Goal: Communication & Community: Answer question/provide support

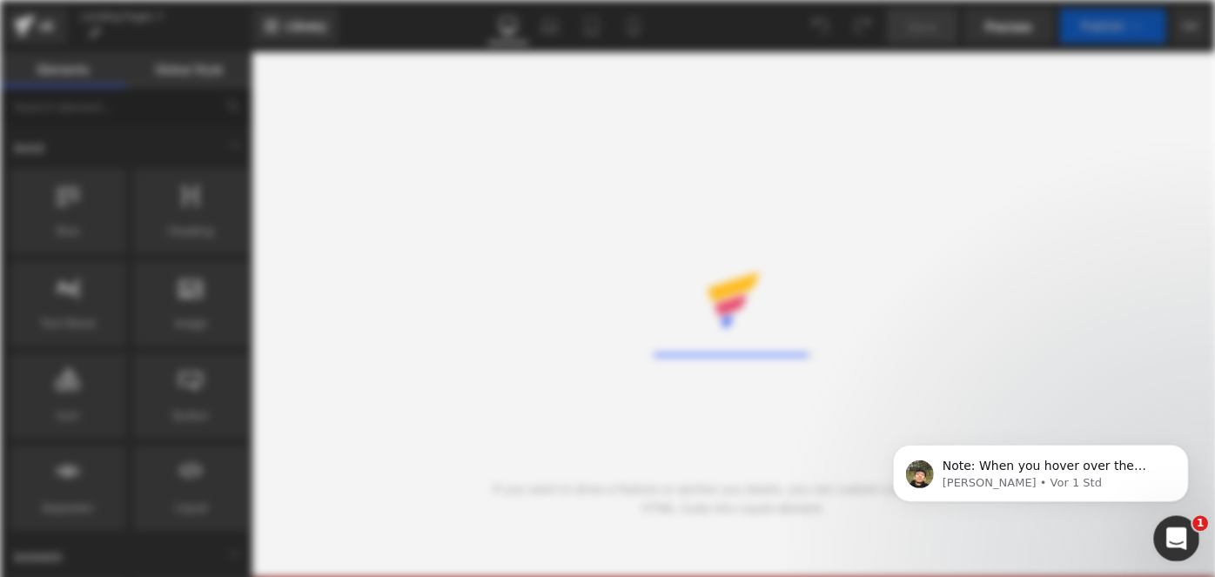
click at [1160, 522] on div "Intercom-Nachrichtendienst öffnen" at bounding box center [1174, 536] width 57 height 57
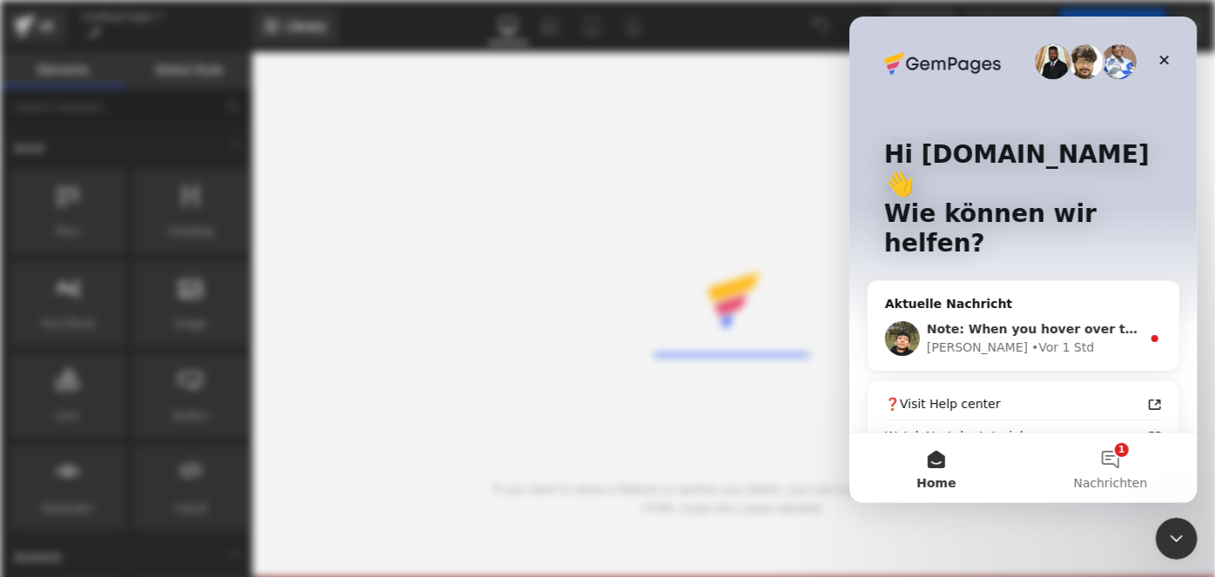
click at [1077, 339] on div "[PERSON_NAME] • Vor 1 Std" at bounding box center [1033, 348] width 214 height 18
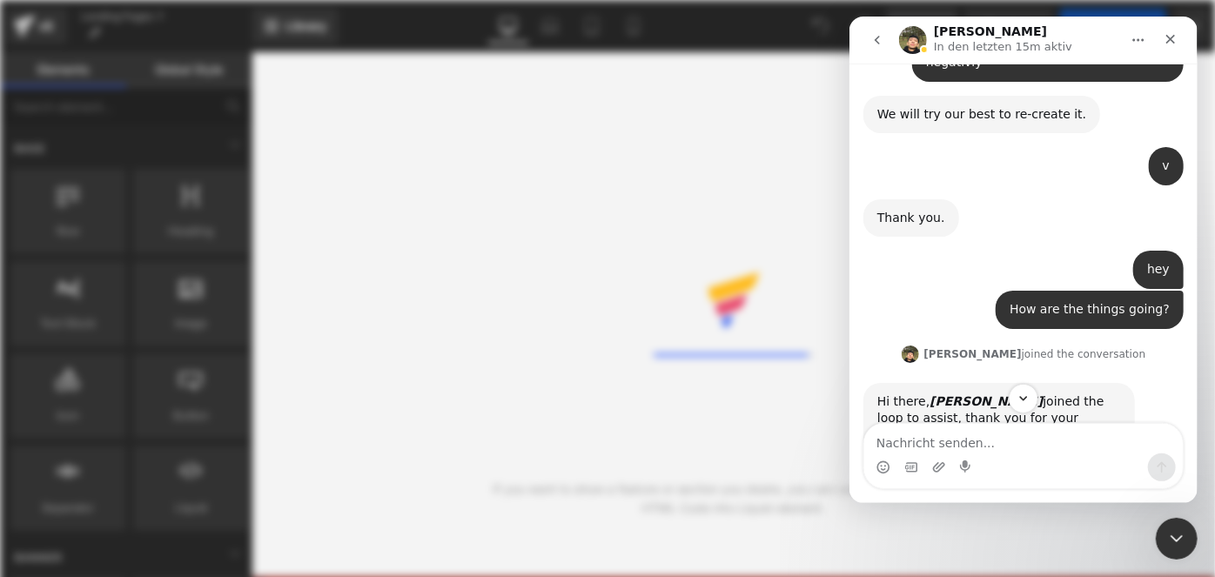
scroll to position [13328, 0]
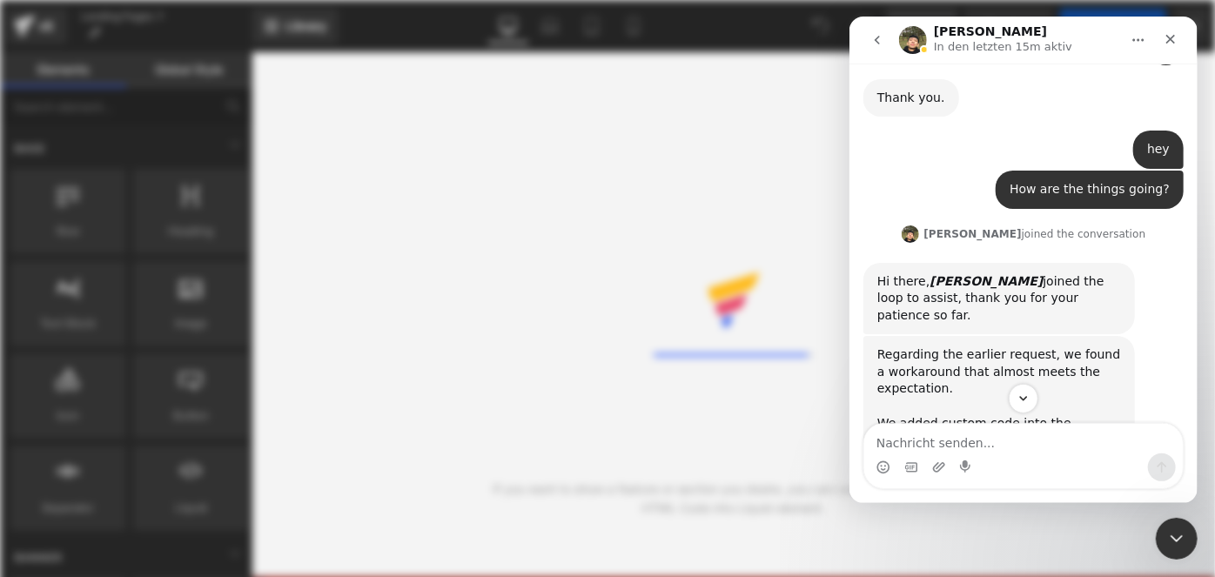
scroll to position [13453, 0]
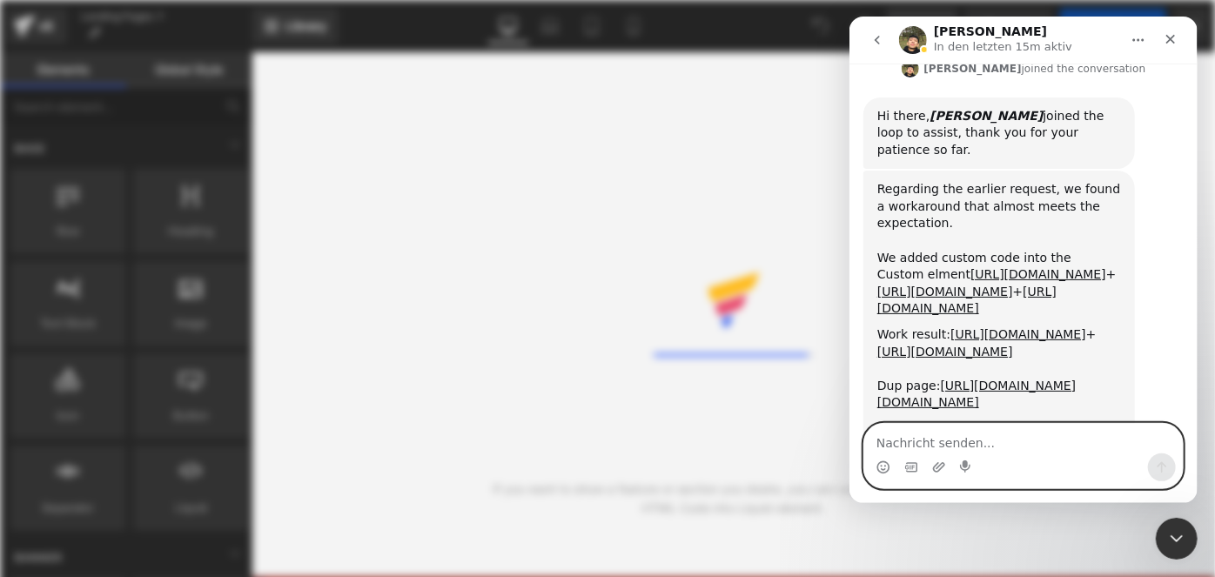
click at [897, 437] on textarea "Nachricht senden..." at bounding box center [1023, 439] width 319 height 30
type textarea "its looks amazing, thank you"
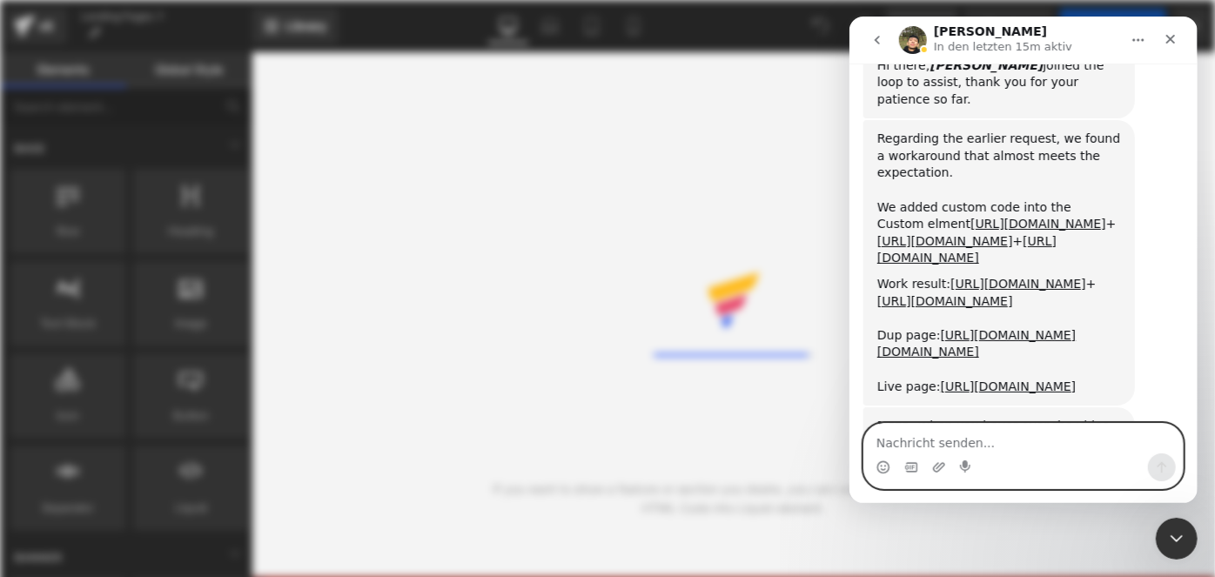
scroll to position [13661, 0]
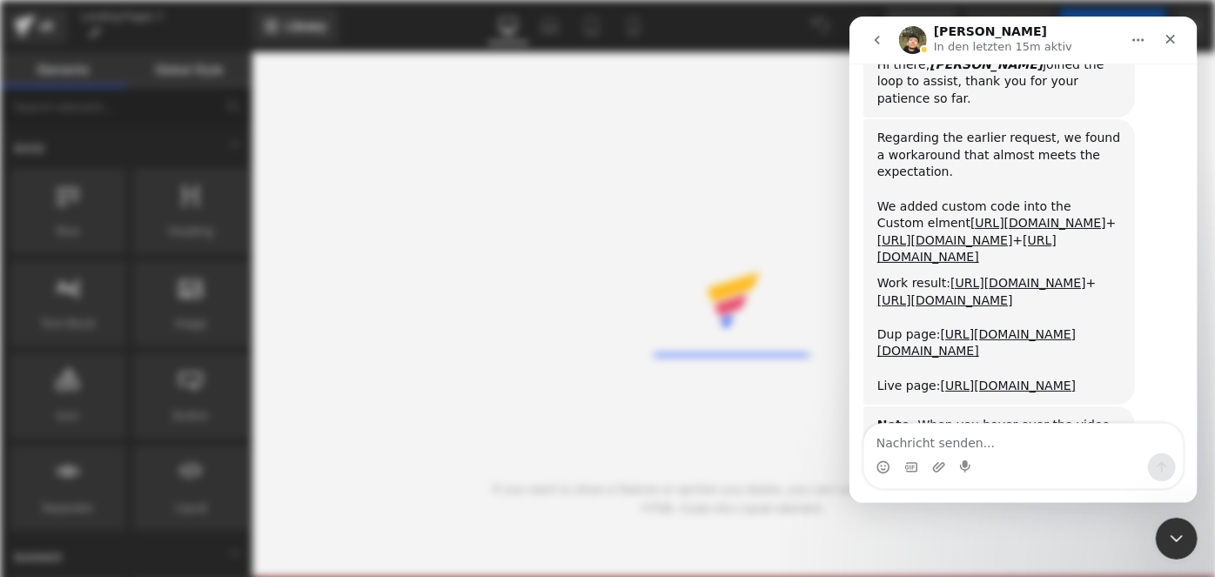
click at [653, 289] on div at bounding box center [607, 262] width 1215 height 525
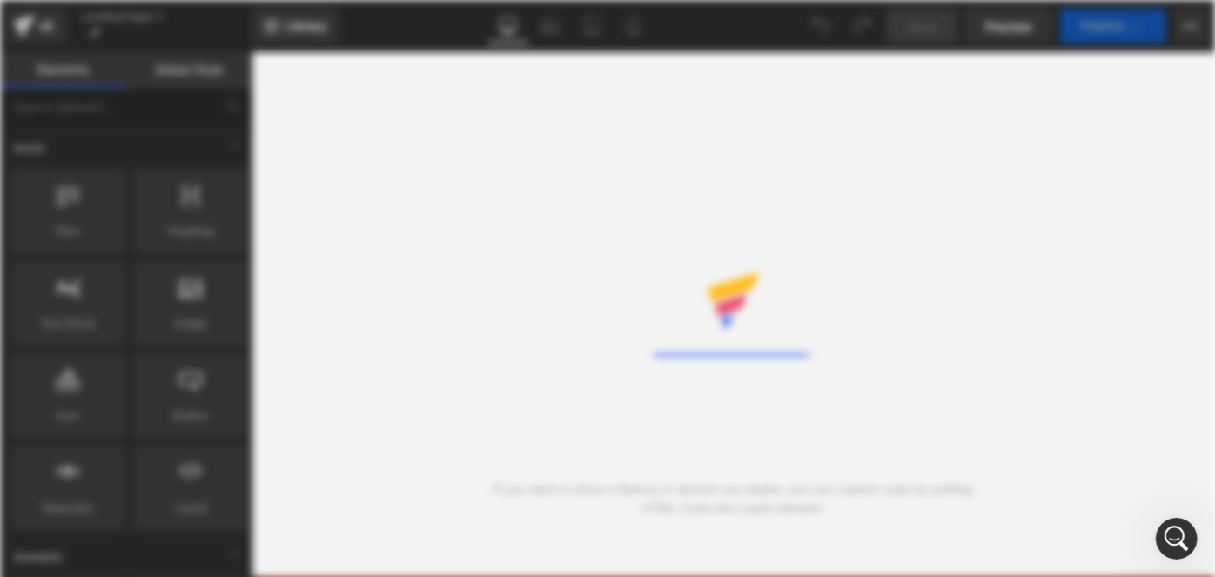
click at [643, 28] on div "Rendering Content" at bounding box center [607, 288] width 1215 height 577
click at [1177, 528] on icon "Intercom-Nachrichtendienst öffnen" at bounding box center [1175, 536] width 29 height 29
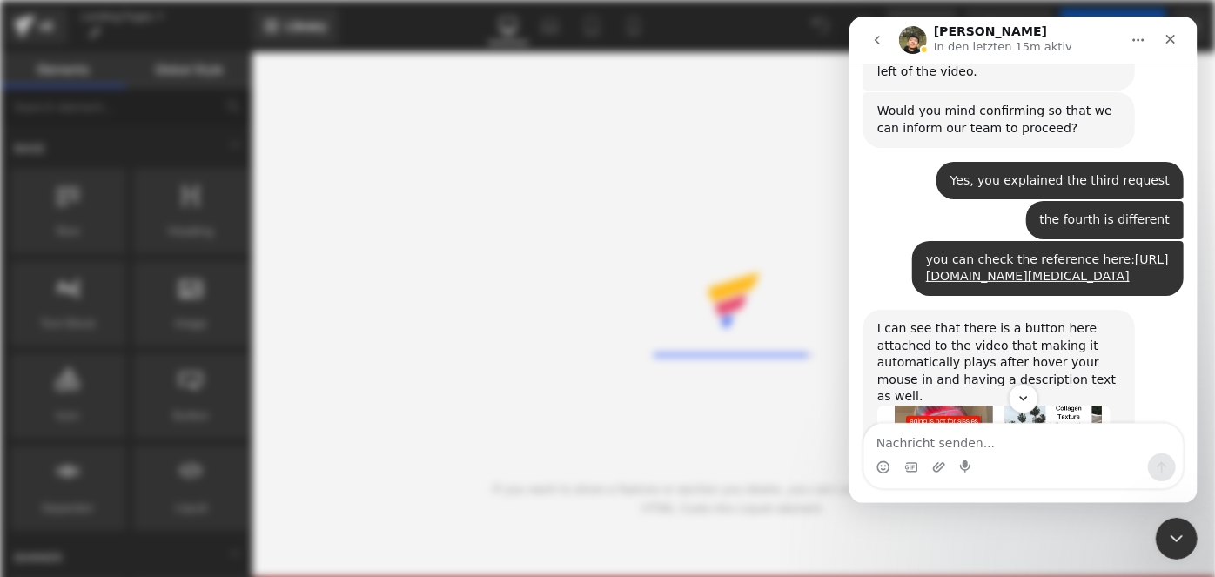
scroll to position [10566, 0]
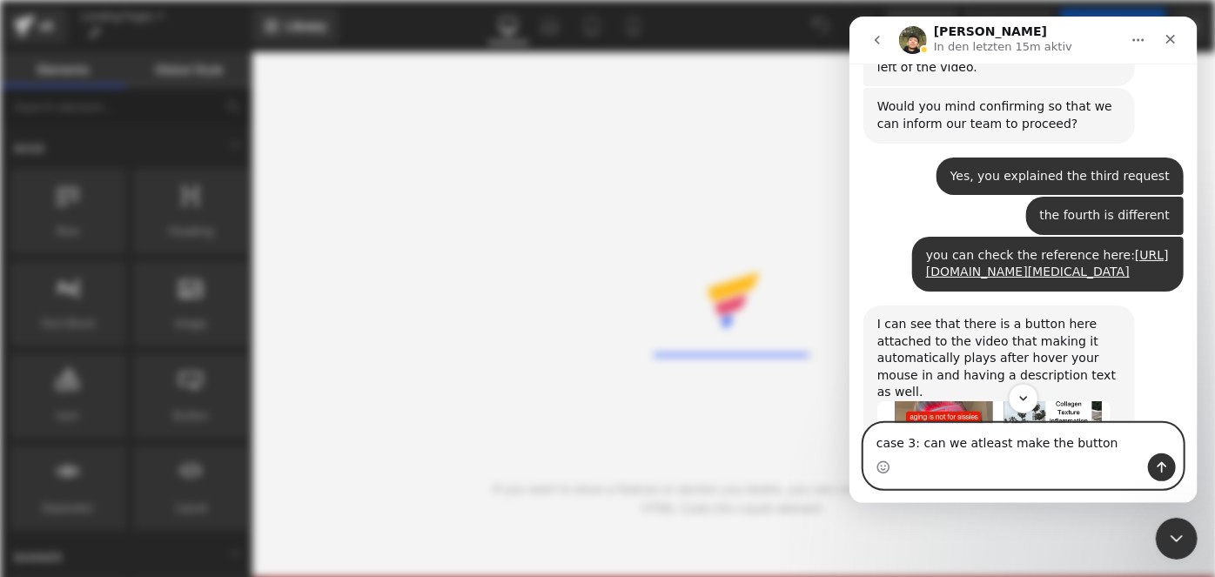
type textarea "case 3: can we atleast make the button?"
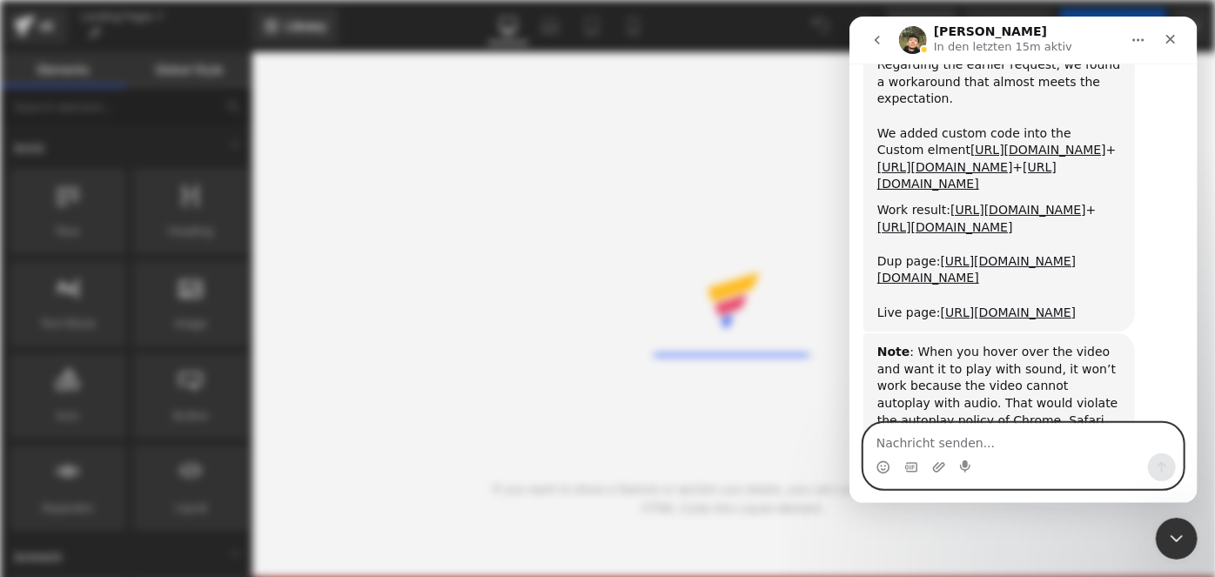
scroll to position [13871, 0]
